Goal: Contribute content

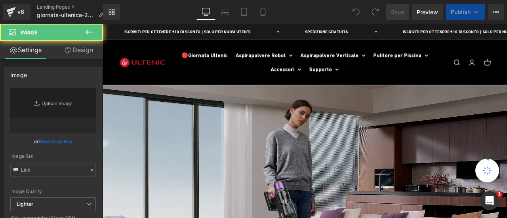
scroll to position [198, 0]
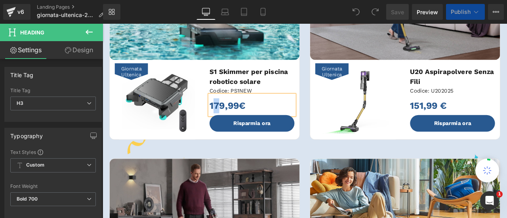
click at [235, 122] on div "179,99€" at bounding box center [279, 120] width 101 height 24
click at [233, 121] on div "179,99€" at bounding box center [279, 120] width 101 height 24
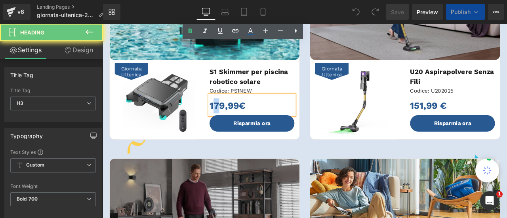
scroll to position [673, 0]
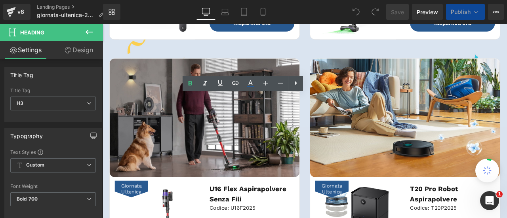
click at [238, 13] on div "179,99€" at bounding box center [279, 1] width 101 height 24
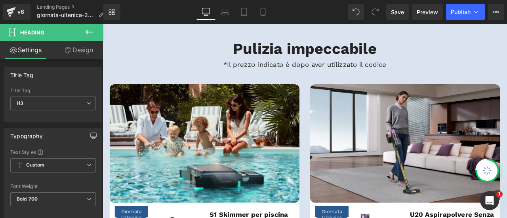
scroll to position [238, 0]
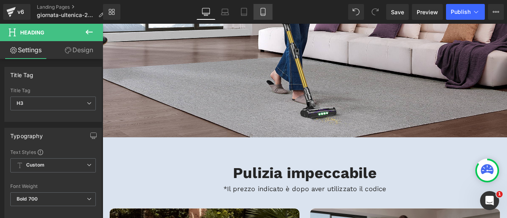
click at [267, 14] on icon at bounding box center [263, 12] width 8 height 8
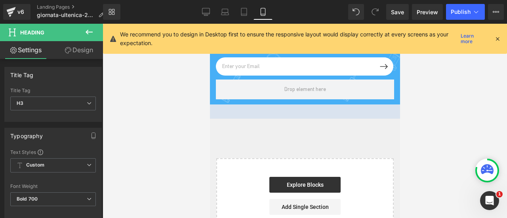
scroll to position [3062, 0]
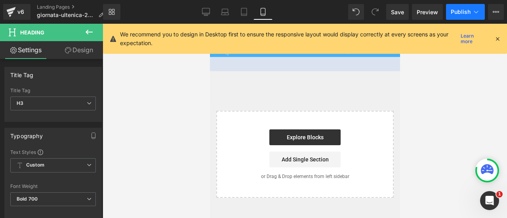
click at [460, 15] on span "Publish" at bounding box center [461, 12] width 20 height 6
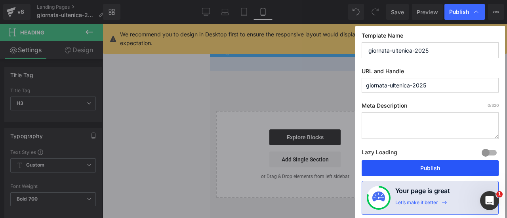
click at [426, 170] on button "Publish" at bounding box center [430, 168] width 137 height 16
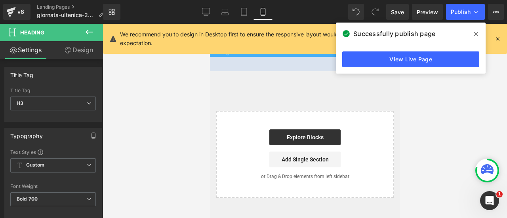
click at [476, 32] on icon at bounding box center [476, 34] width 4 height 6
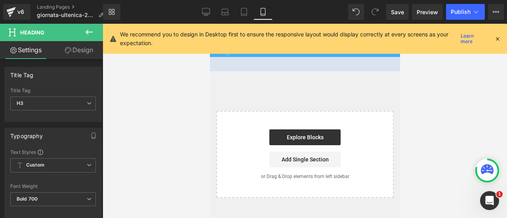
click at [495, 38] on icon at bounding box center [497, 38] width 7 height 7
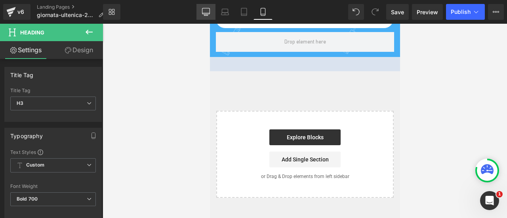
click at [212, 15] on link "Desktop" at bounding box center [205, 12] width 19 height 16
